Goal: Share content: Share content

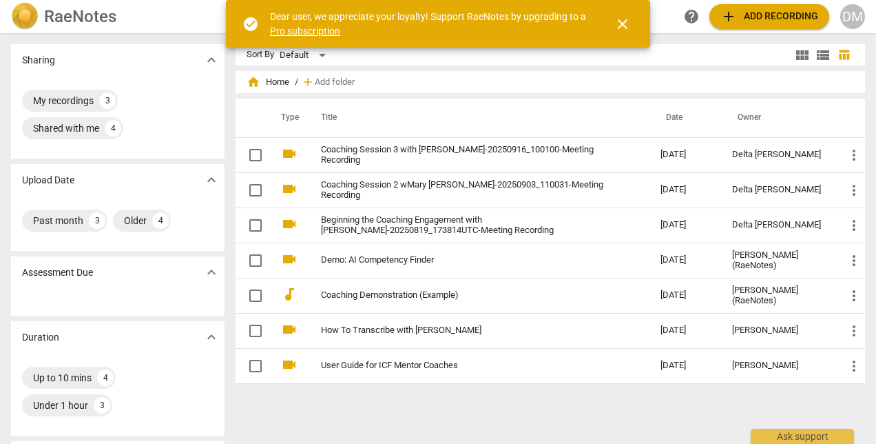
click at [626, 21] on span "close" at bounding box center [623, 24] width 17 height 17
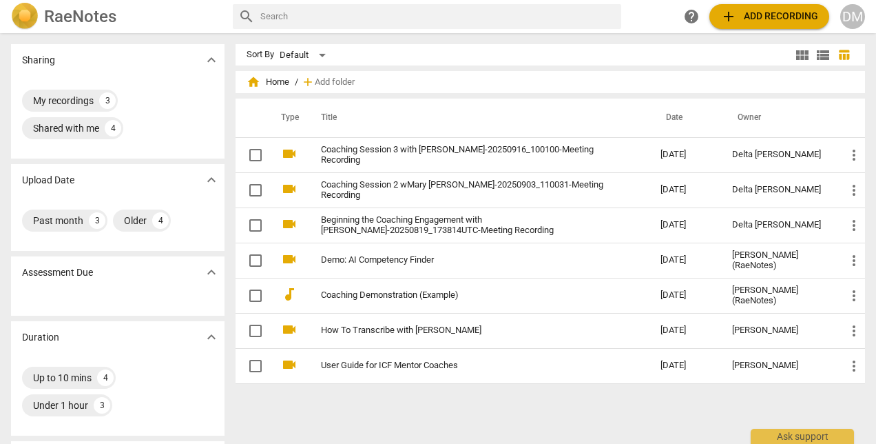
click at [856, 19] on div "DM" at bounding box center [853, 16] width 25 height 25
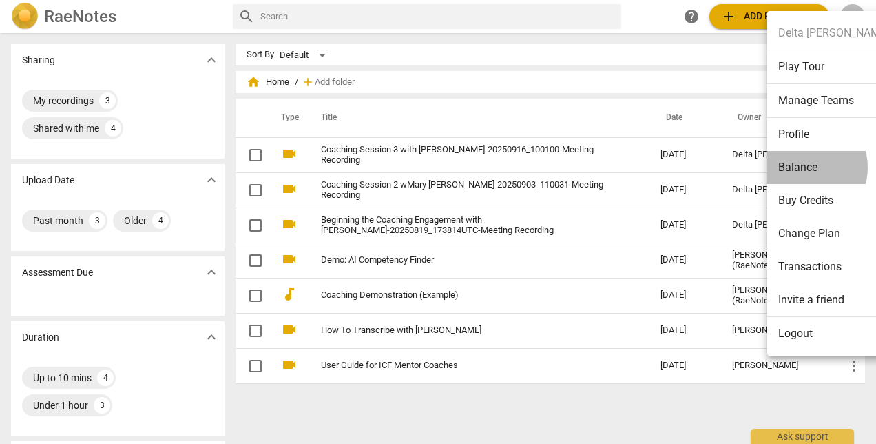
click at [799, 167] on li "Balance" at bounding box center [834, 167] width 133 height 33
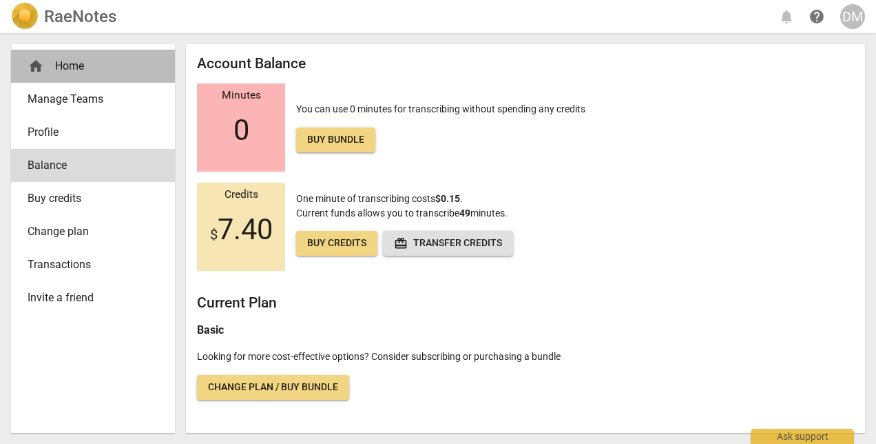
click at [91, 65] on div "home Home" at bounding box center [88, 66] width 120 height 17
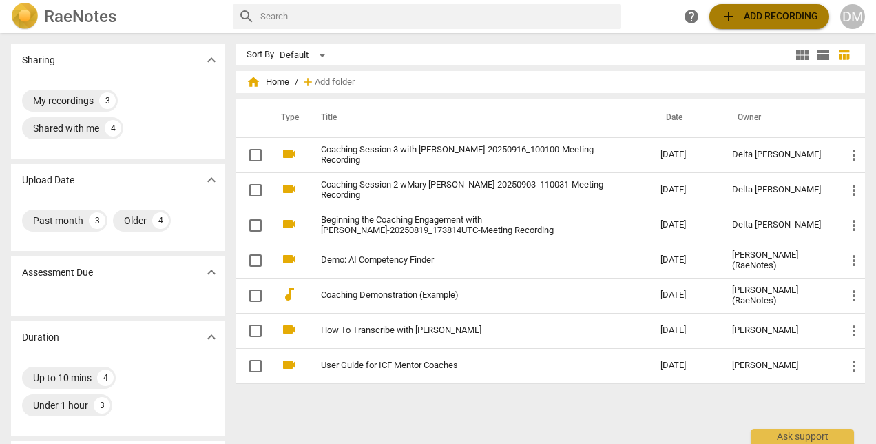
click at [780, 11] on span "add Add recording" at bounding box center [770, 16] width 98 height 17
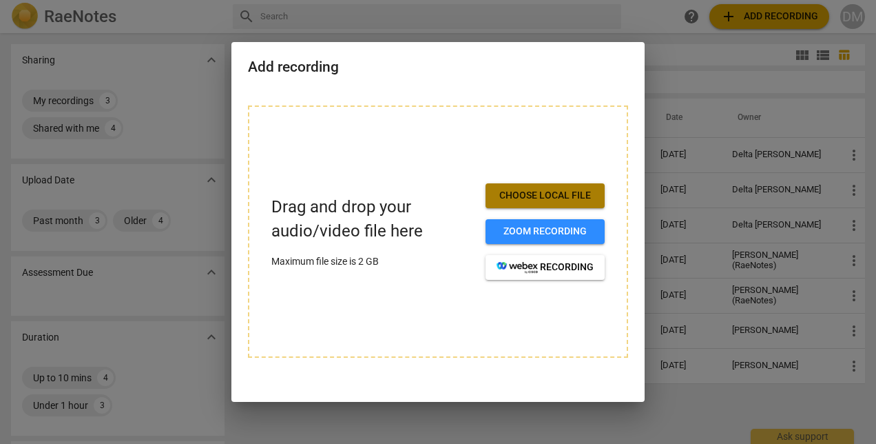
click at [538, 196] on span "Choose local file" at bounding box center [545, 196] width 97 height 14
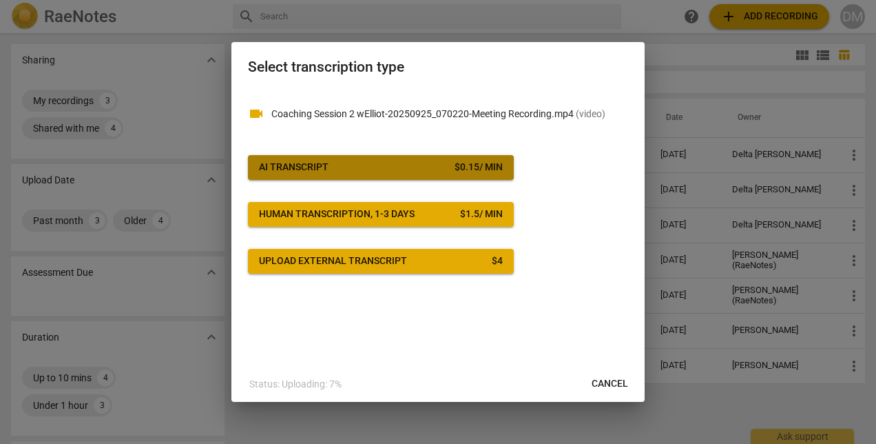
click at [326, 167] on div "AI Transcript" at bounding box center [294, 168] width 70 height 14
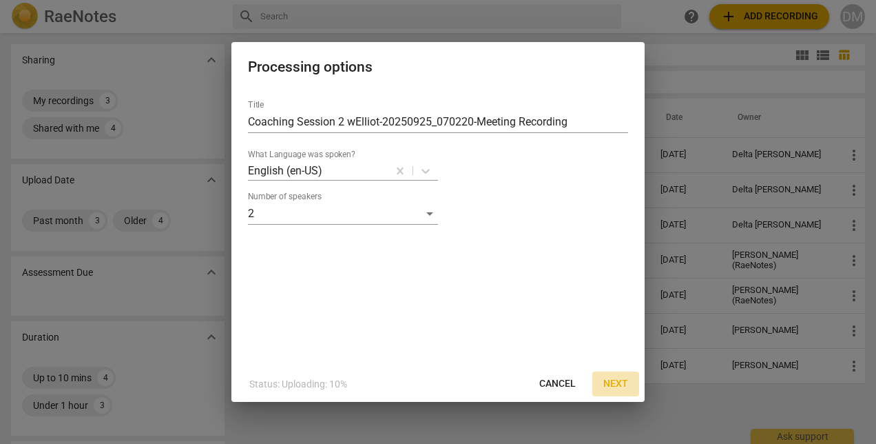
click at [623, 384] on span "Next" at bounding box center [616, 384] width 25 height 14
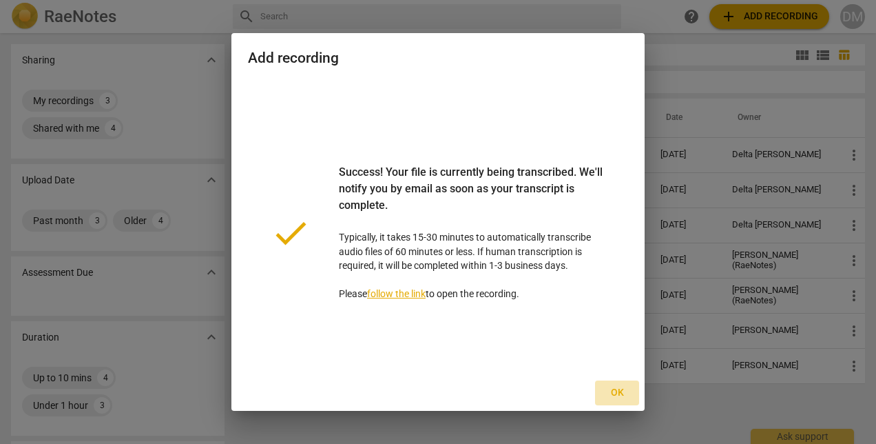
click at [619, 394] on span "Ok" at bounding box center [617, 393] width 22 height 14
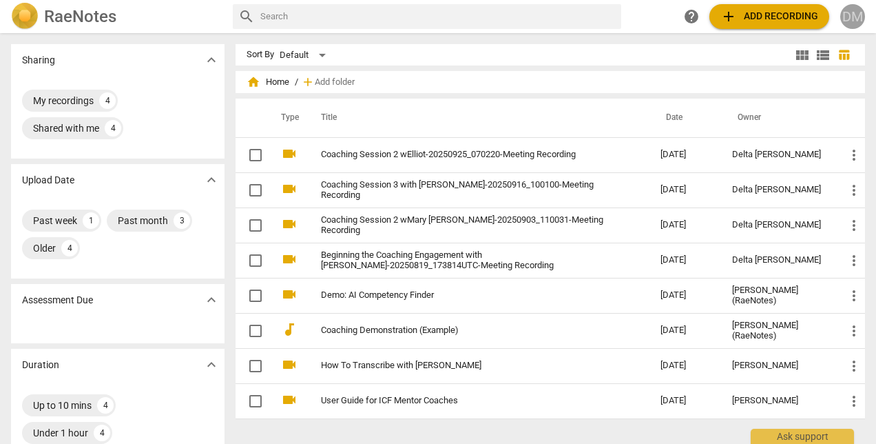
click at [853, 17] on div "DM" at bounding box center [853, 16] width 25 height 25
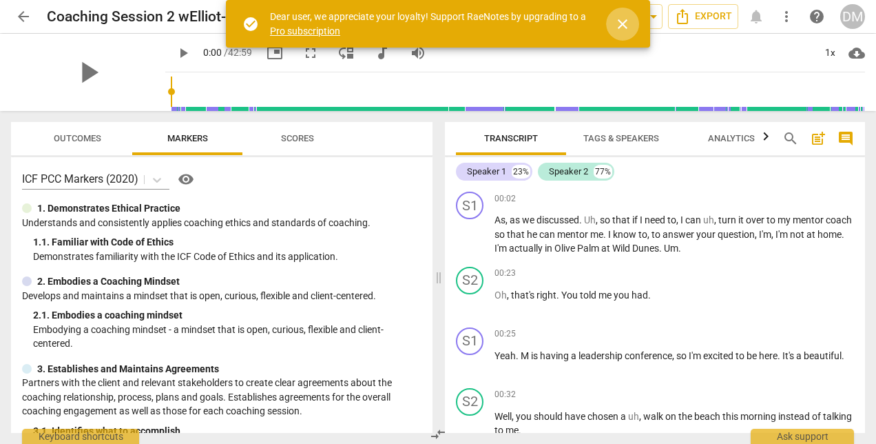
click at [623, 21] on span "close" at bounding box center [623, 24] width 17 height 17
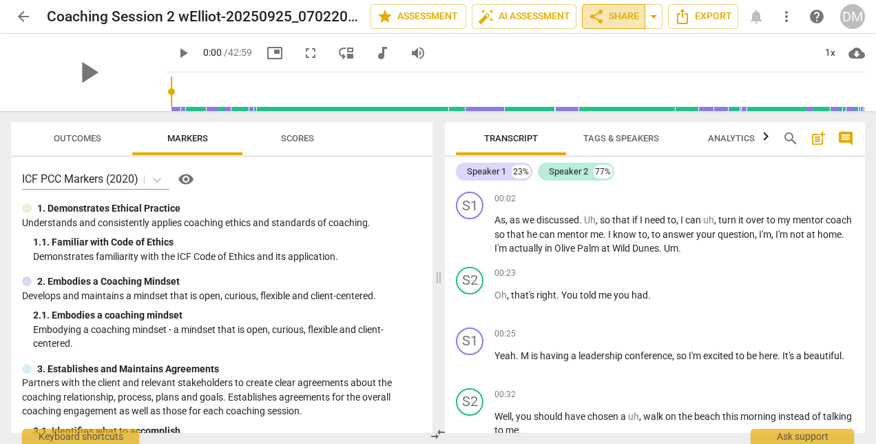
click at [613, 18] on span "share Share" at bounding box center [613, 16] width 51 height 17
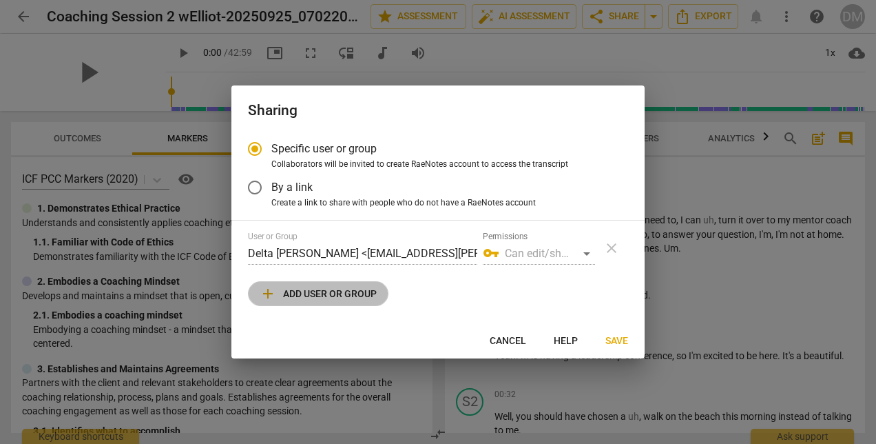
click at [328, 291] on span "add Add user or group" at bounding box center [318, 293] width 117 height 17
radio input "false"
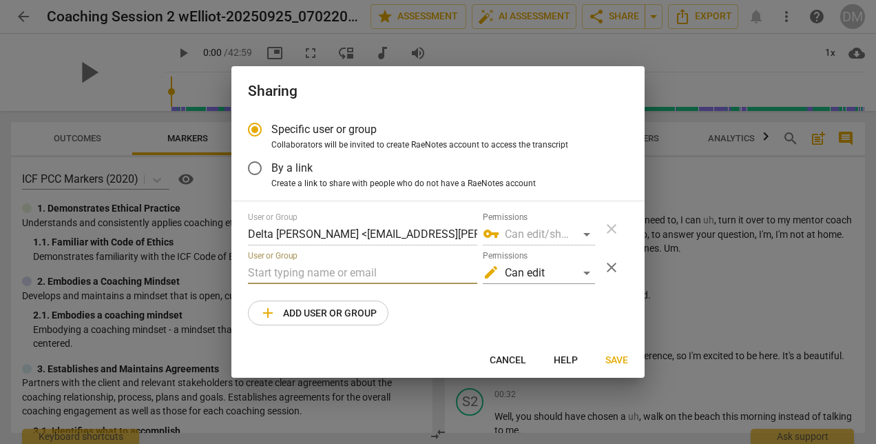
click at [305, 273] on input "text" at bounding box center [362, 273] width 229 height 22
type input "[PERSON_NAME][EMAIL_ADDRESS][DOMAIN_NAME]"
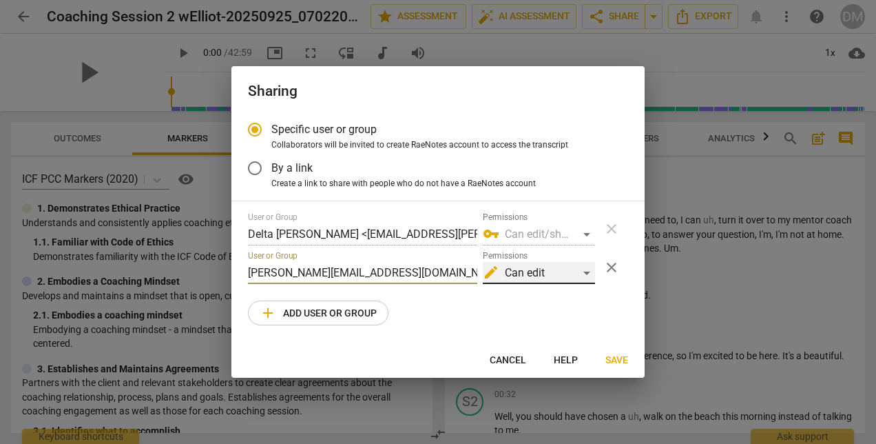
click at [586, 270] on div "edit Can edit" at bounding box center [539, 273] width 112 height 22
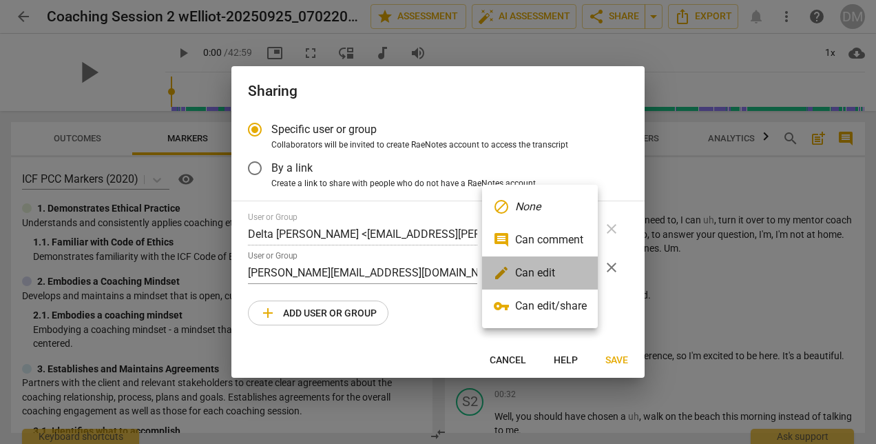
click at [544, 272] on li "edit Can edit" at bounding box center [540, 272] width 116 height 33
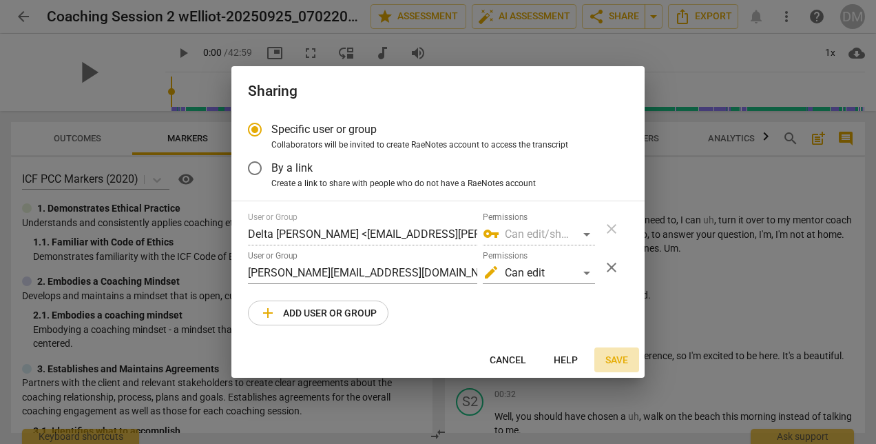
click at [612, 357] on span "Save" at bounding box center [617, 360] width 23 height 14
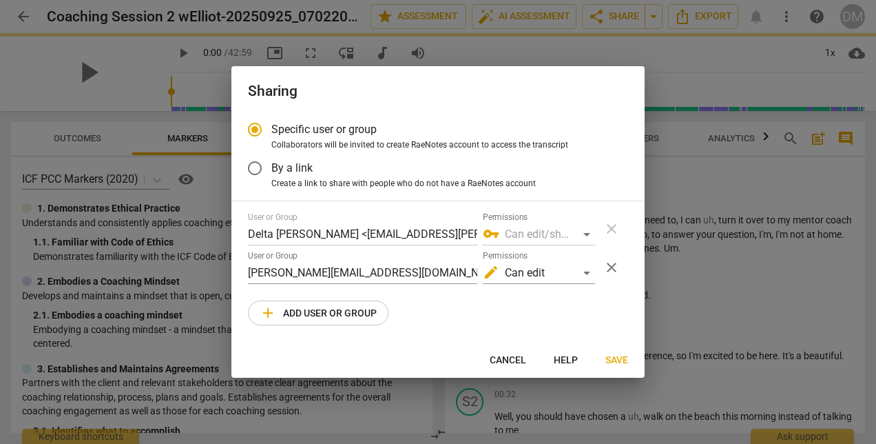
radio input "false"
type input "Inspired Iterations <[PERSON_NAME][EMAIL_ADDRESS][DOMAIN_NAME]>"
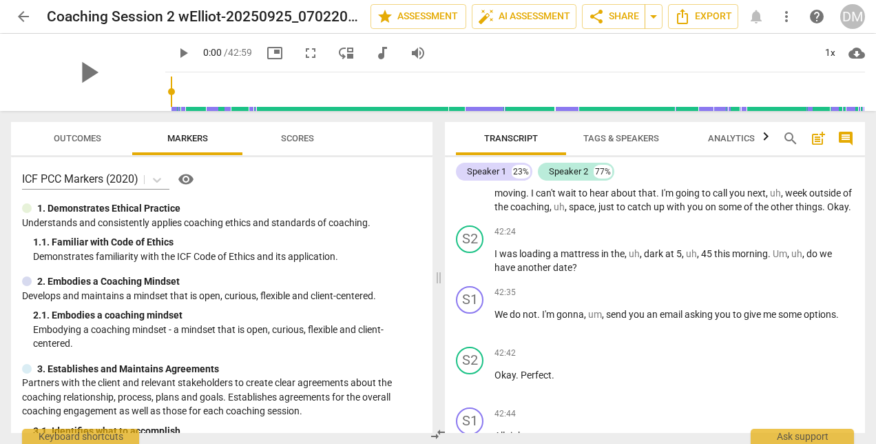
scroll to position [8031, 0]
